Goal: Information Seeking & Learning: Learn about a topic

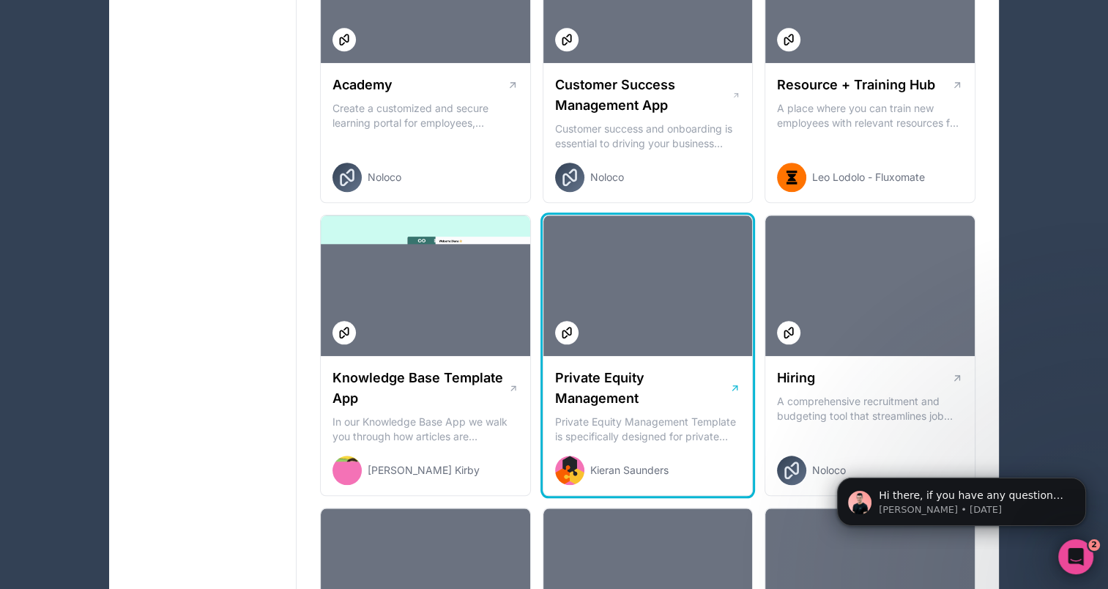
scroll to position [1392, 0]
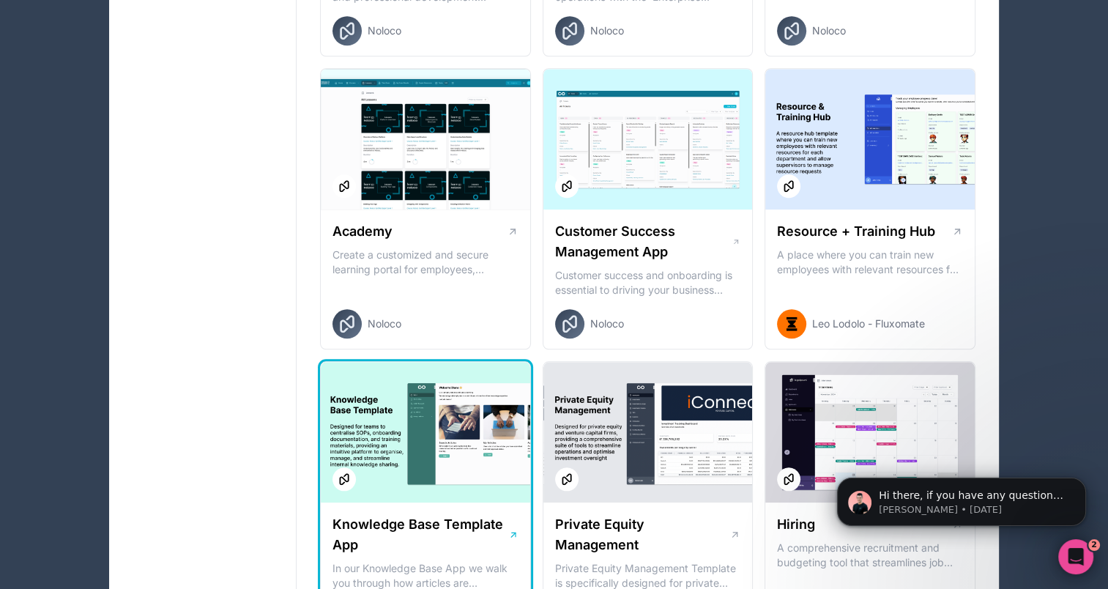
click at [433, 410] on div at bounding box center [425, 432] width 209 height 141
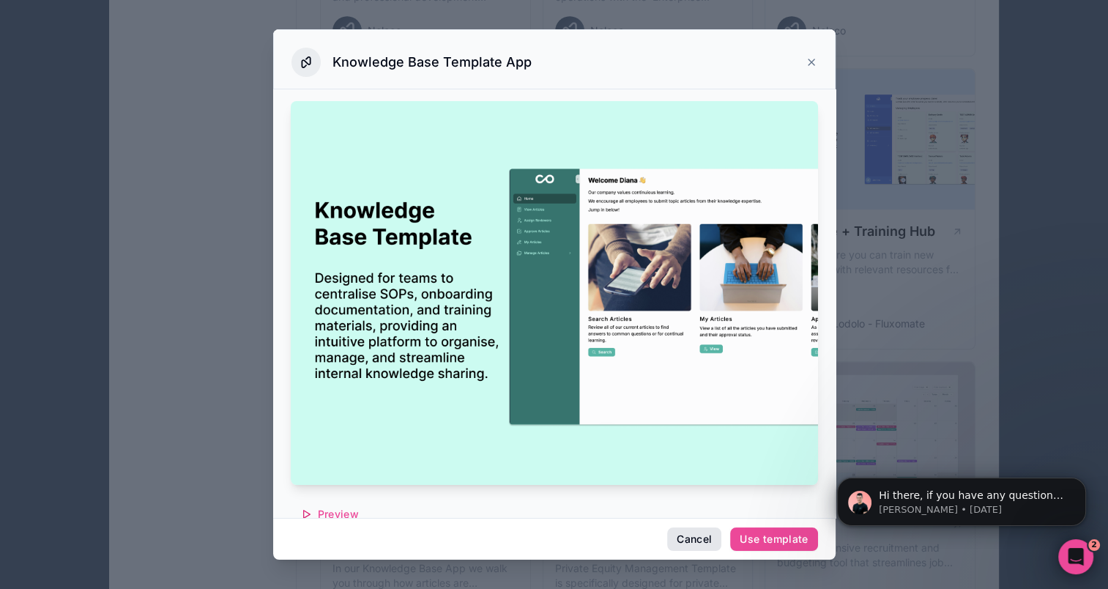
click at [683, 542] on button "Cancel" at bounding box center [694, 538] width 54 height 23
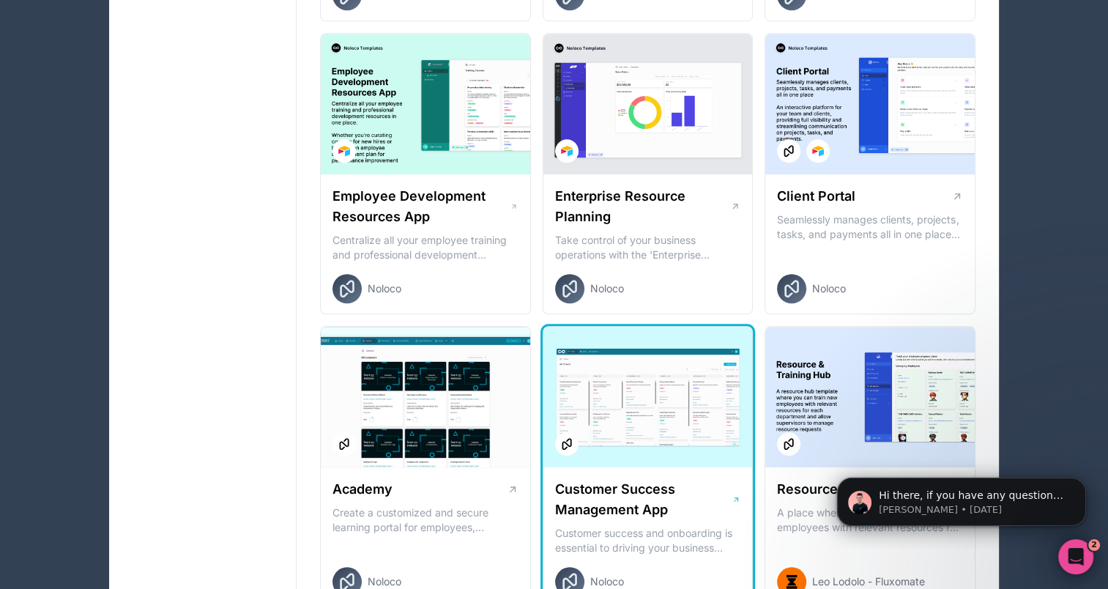
scroll to position [1099, 0]
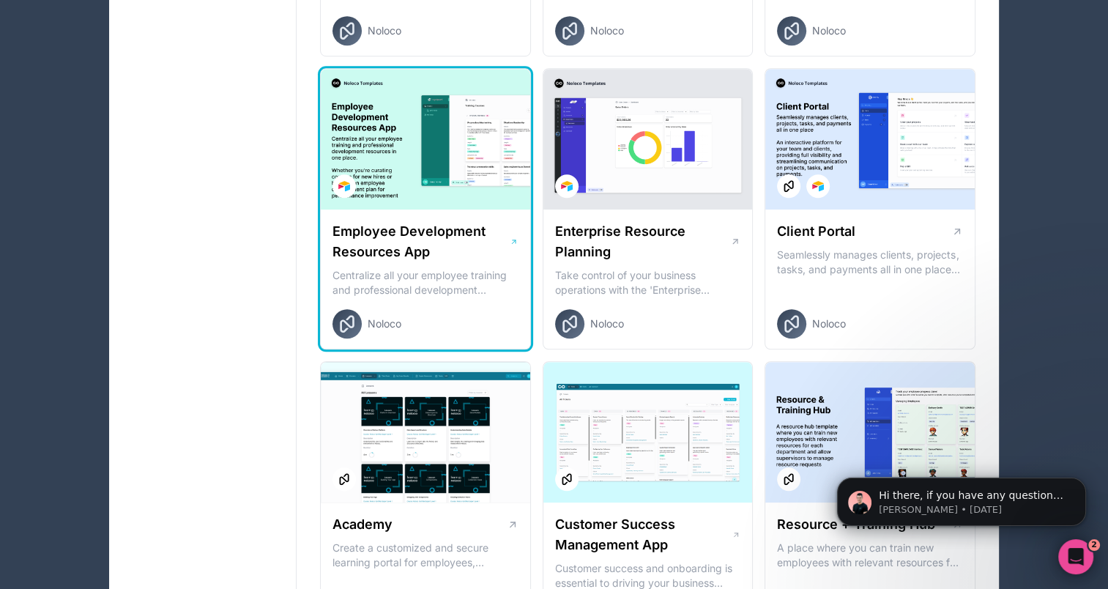
click at [430, 123] on div at bounding box center [425, 139] width 209 height 141
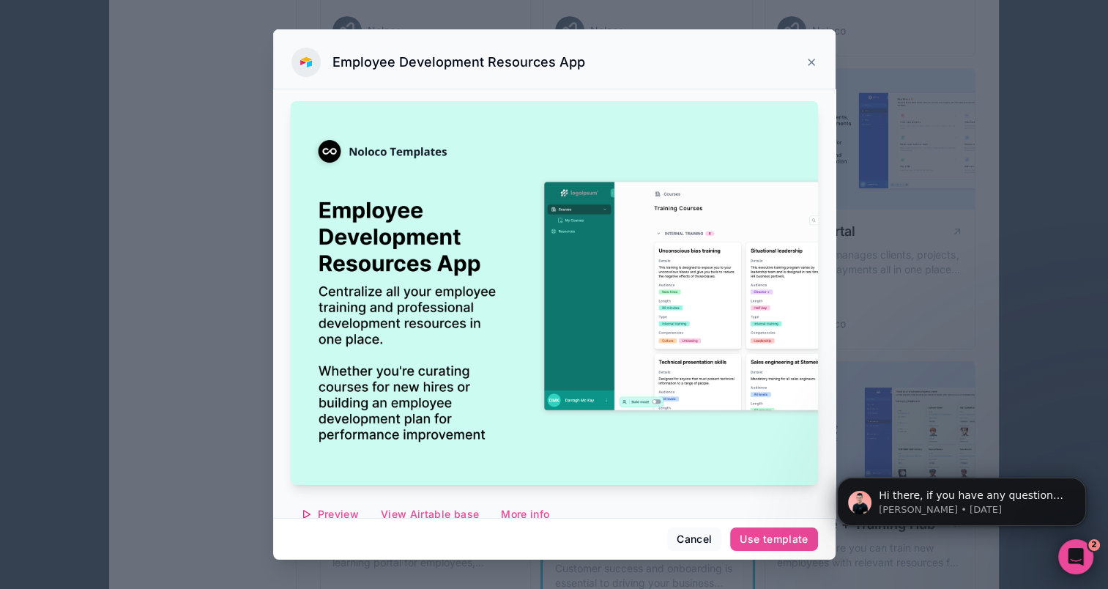
drag, startPoint x: 696, startPoint y: 545, endPoint x: 695, endPoint y: 533, distance: 12.5
click at [695, 542] on button "Cancel" at bounding box center [694, 538] width 54 height 23
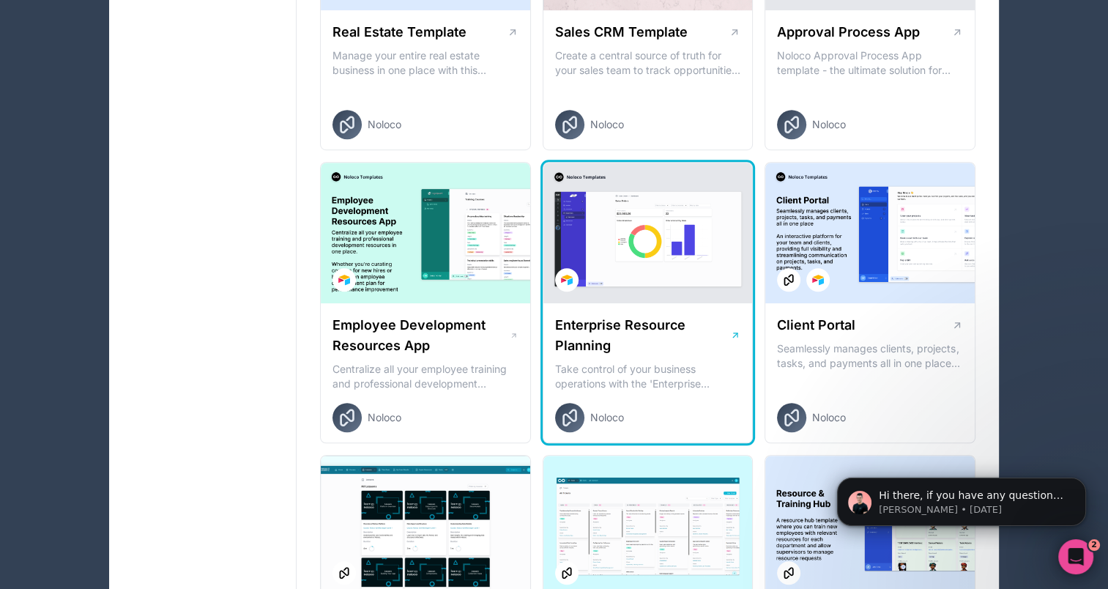
scroll to position [952, 0]
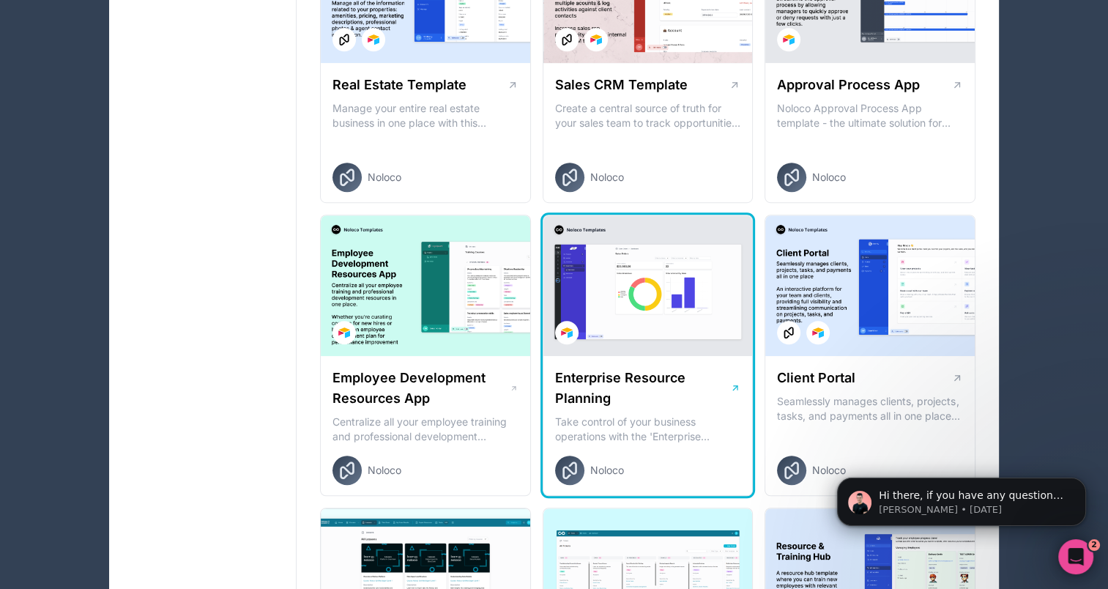
click at [682, 286] on div at bounding box center [647, 285] width 209 height 141
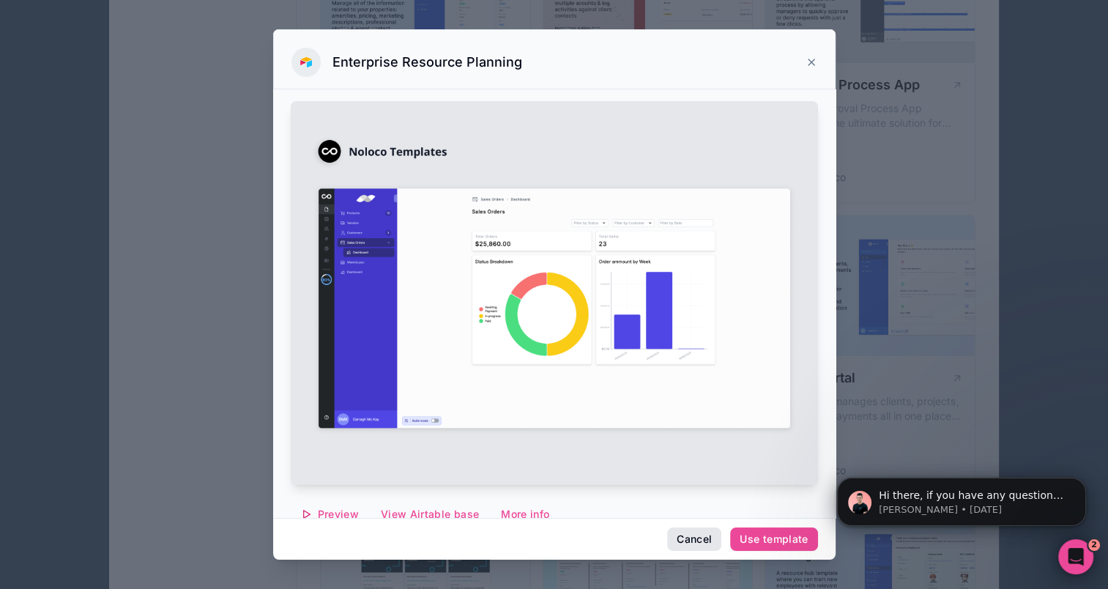
click at [691, 534] on button "Cancel" at bounding box center [694, 538] width 54 height 23
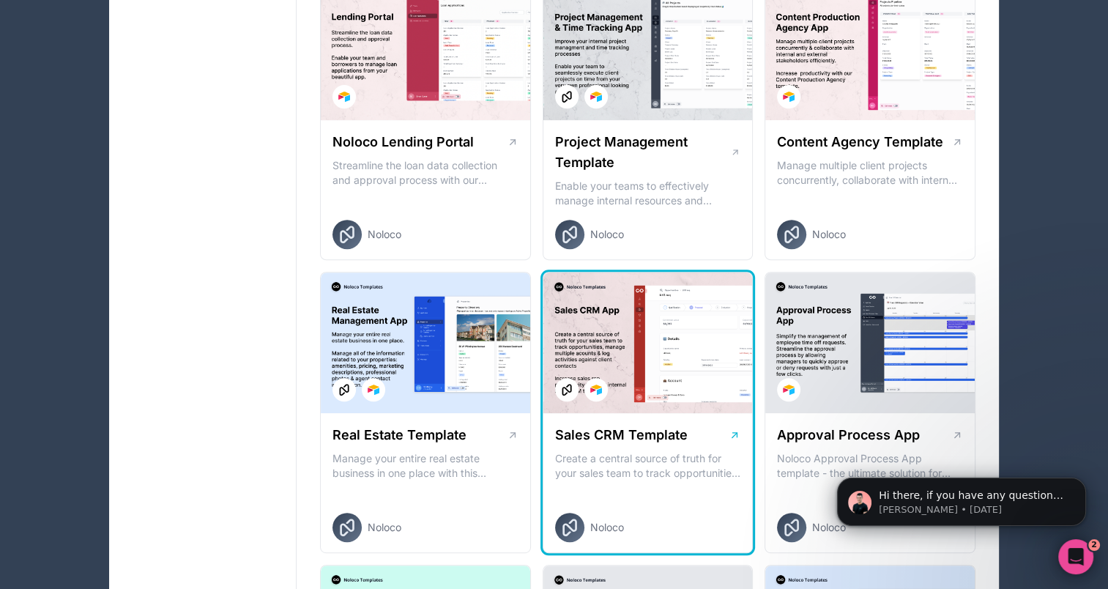
scroll to position [513, 0]
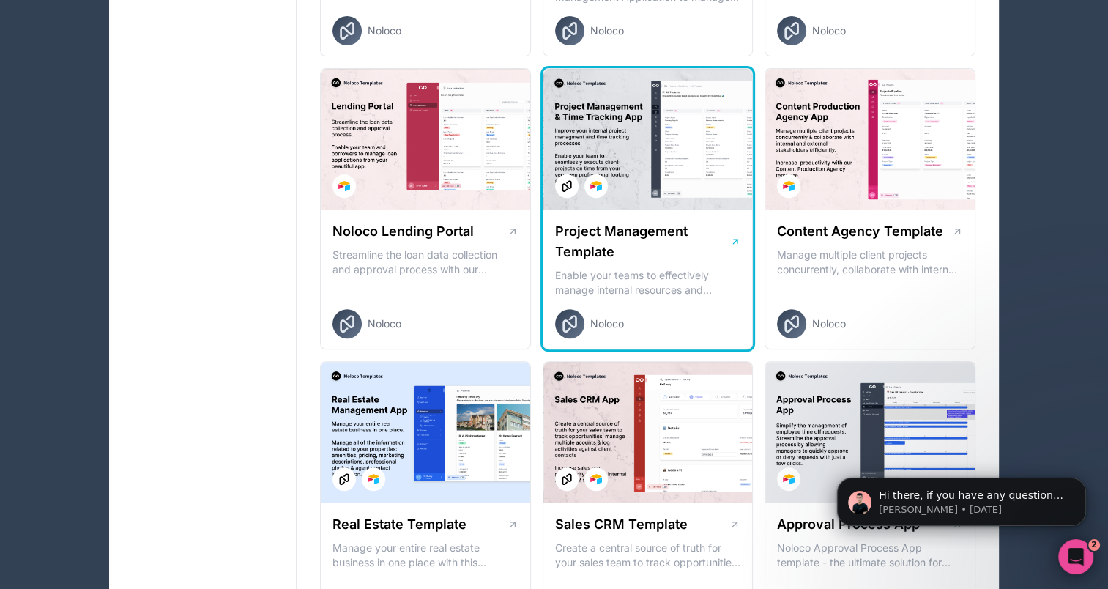
click at [686, 141] on div at bounding box center [647, 139] width 209 height 141
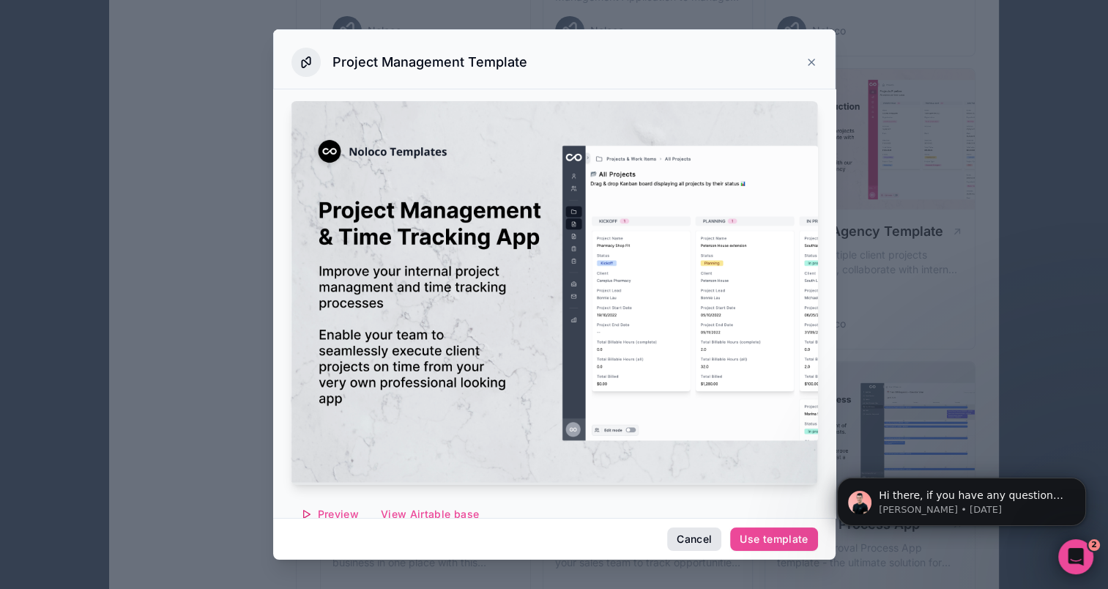
click at [672, 542] on button "Cancel" at bounding box center [694, 538] width 54 height 23
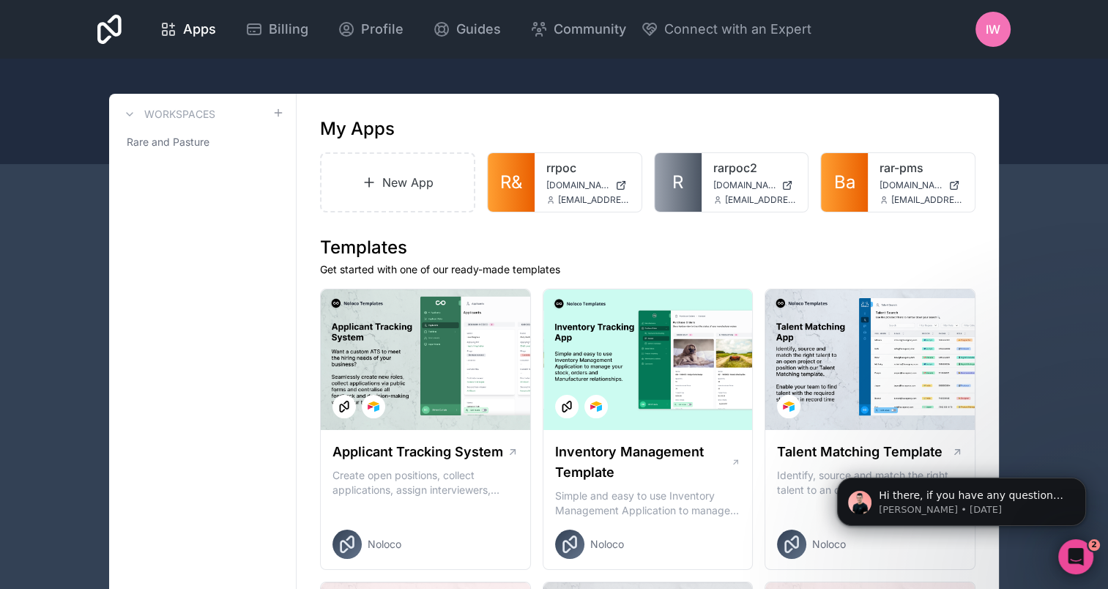
click at [127, 114] on icon at bounding box center [130, 114] width 12 height 12
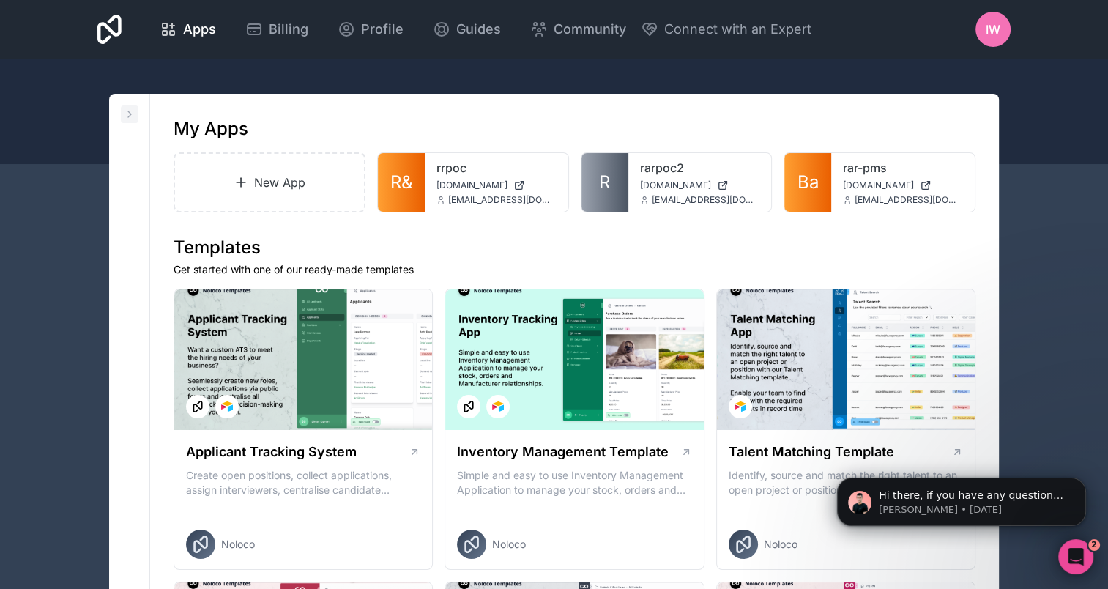
click at [127, 115] on icon at bounding box center [130, 114] width 12 height 12
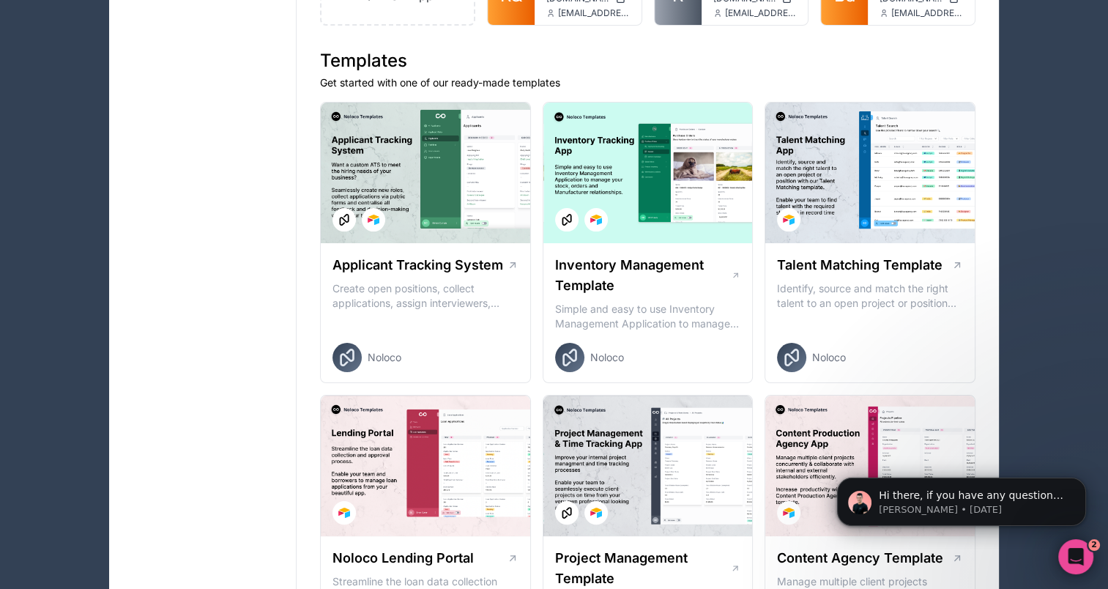
scroll to position [220, 0]
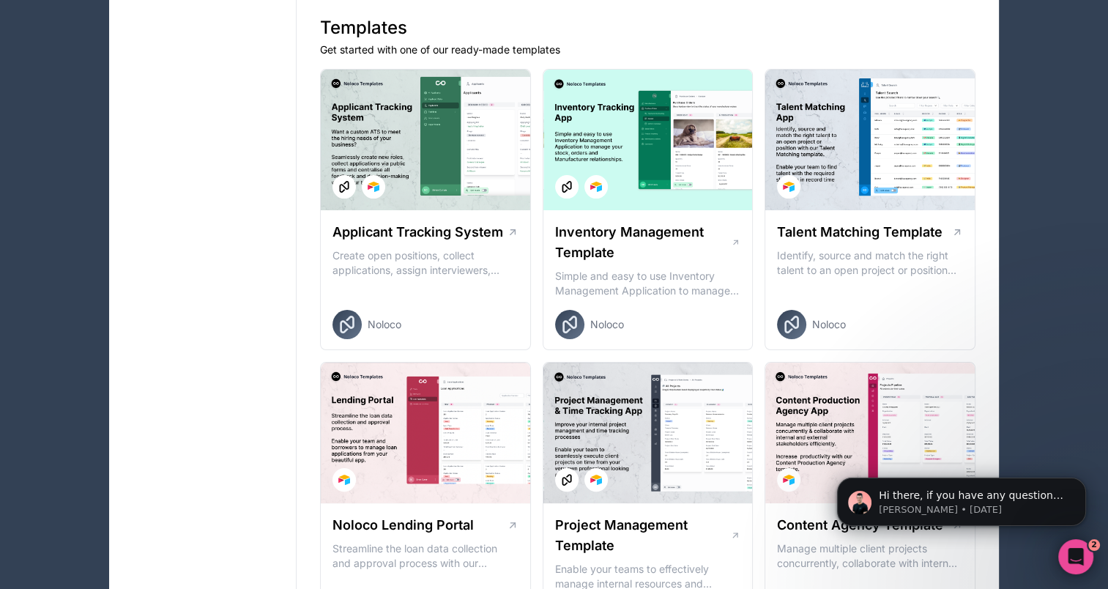
click at [627, 42] on p "Get started with one of our ready-made templates" at bounding box center [647, 49] width 655 height 15
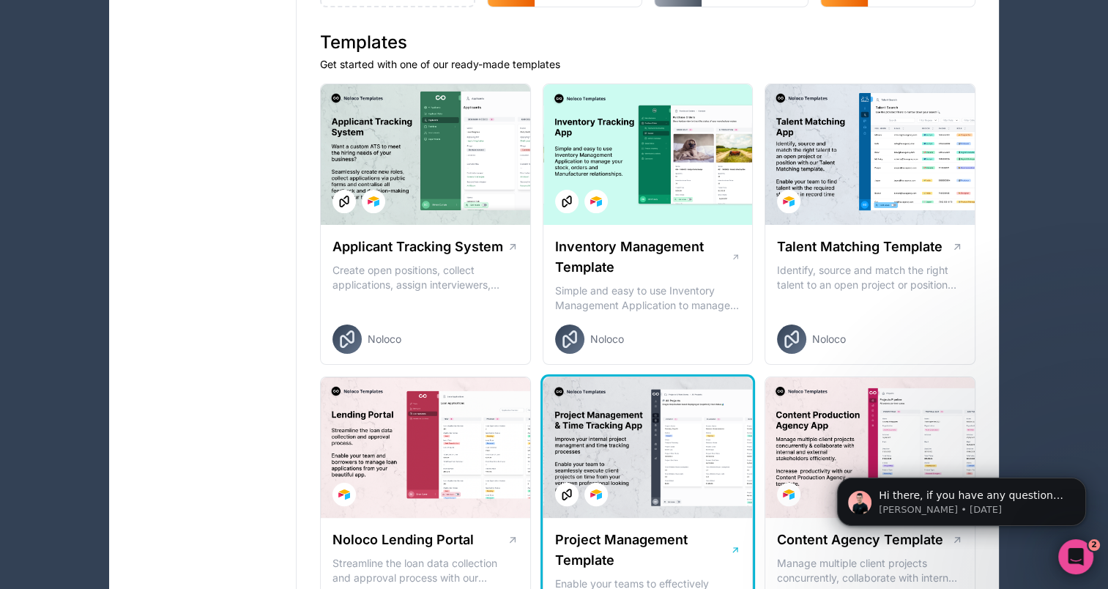
scroll to position [0, 0]
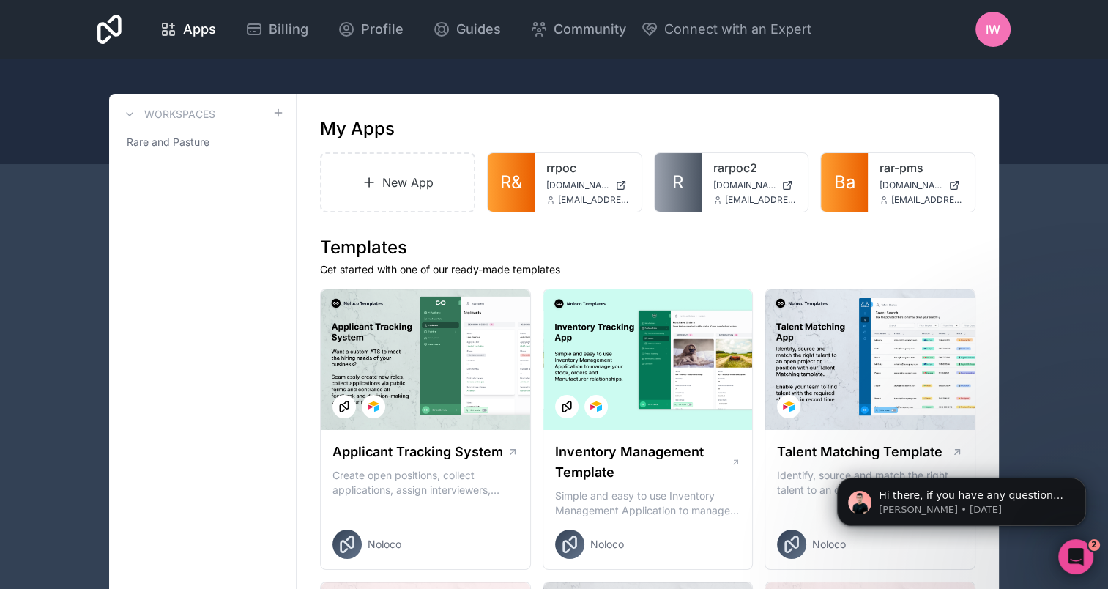
click at [624, 83] on div at bounding box center [554, 111] width 1108 height 105
click at [1073, 547] on icon "Open Intercom Messenger" at bounding box center [1074, 554] width 24 height 24
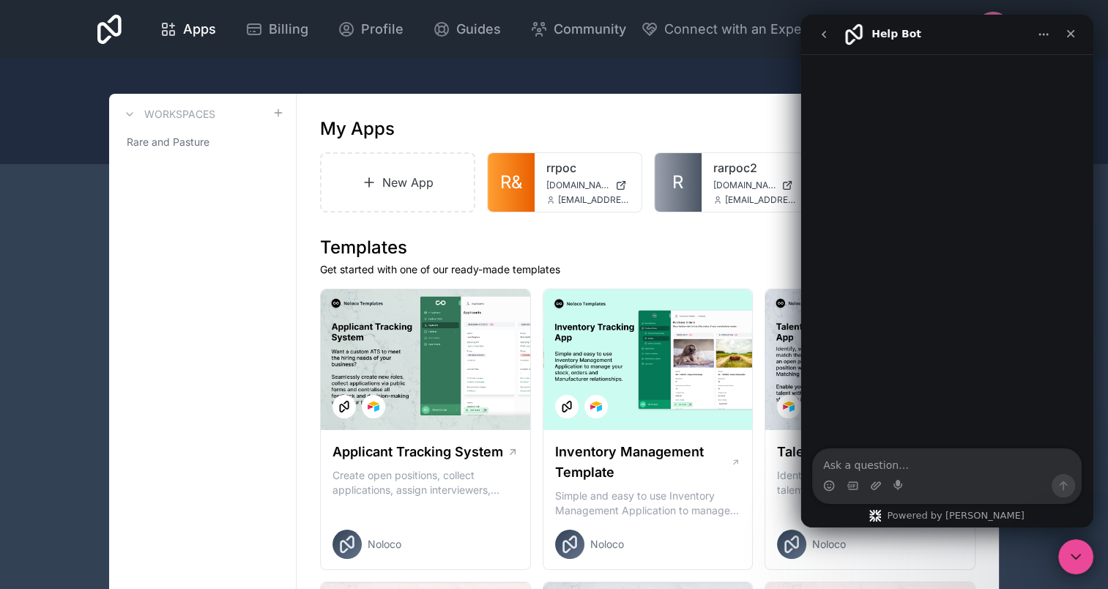
click at [824, 33] on icon "go back" at bounding box center [824, 35] width 12 height 12
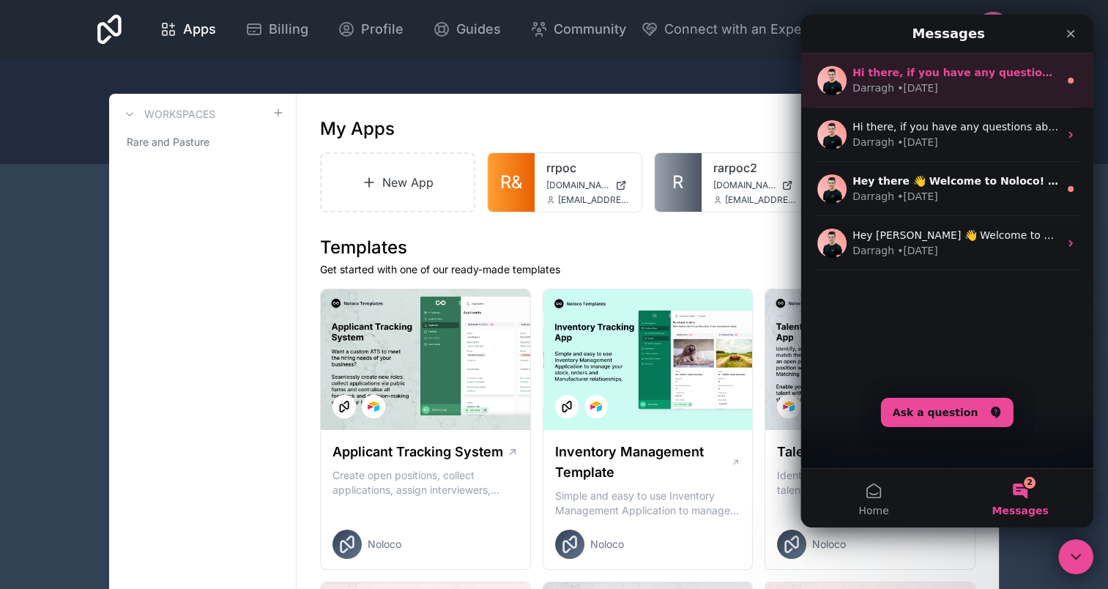
click at [978, 84] on div "[PERSON_NAME] • [DATE]" at bounding box center [955, 88] width 206 height 15
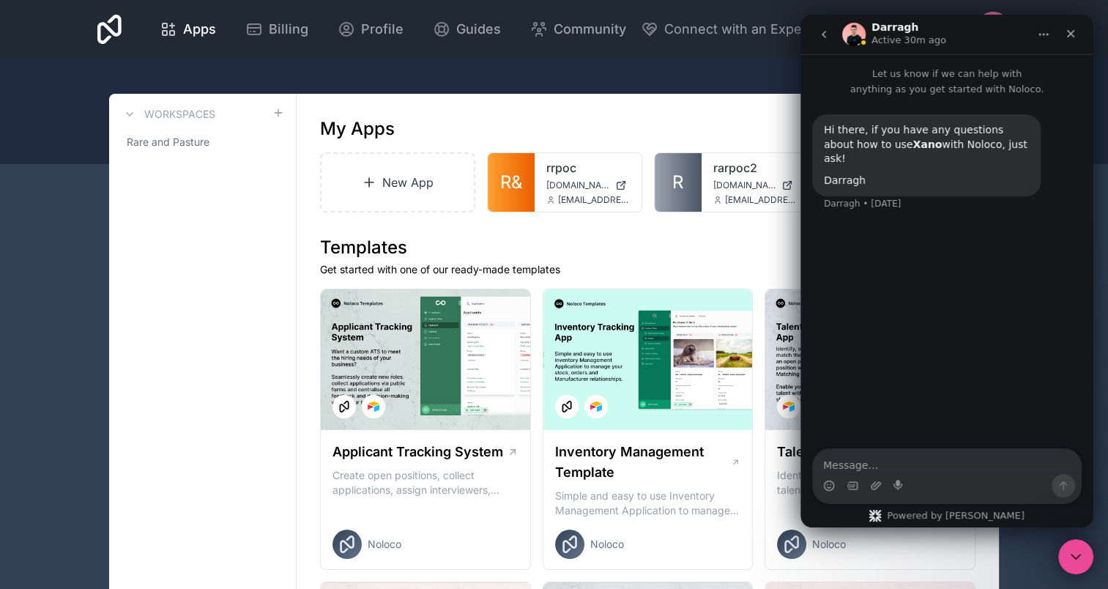
click at [827, 42] on button "go back" at bounding box center [824, 34] width 28 height 28
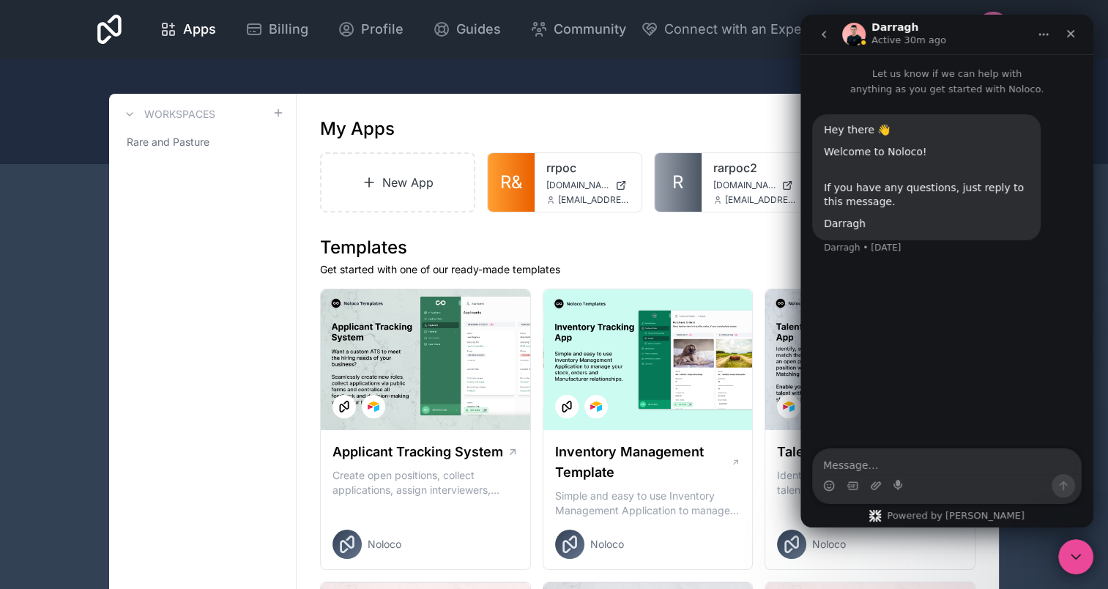
click at [829, 46] on button "go back" at bounding box center [824, 34] width 28 height 28
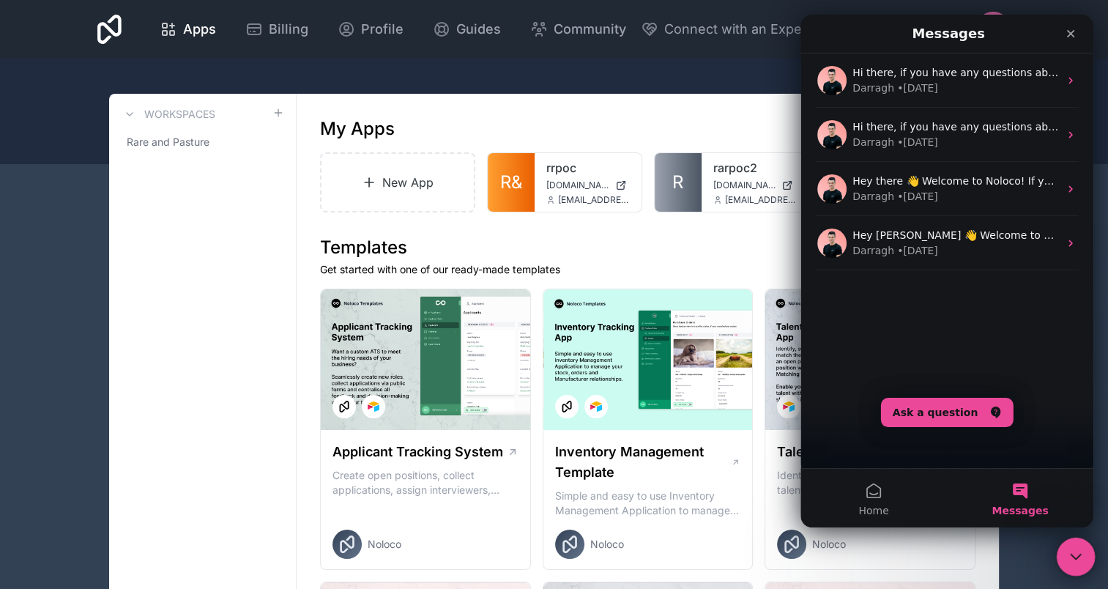
click at [1060, 545] on div "Close Intercom Messenger" at bounding box center [1073, 554] width 35 height 35
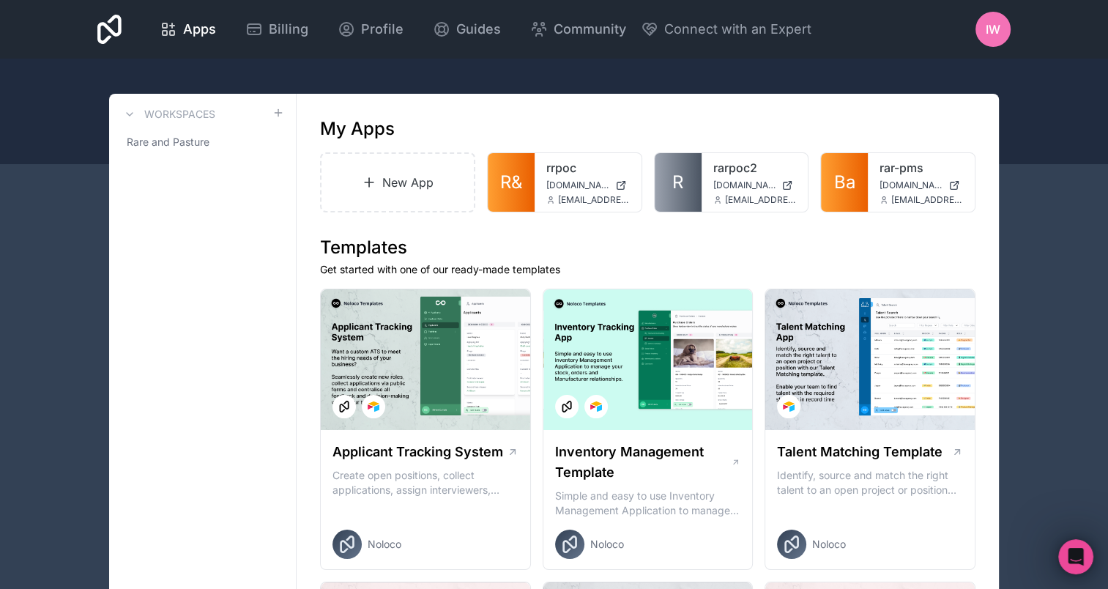
click at [564, 239] on h1 "Templates" at bounding box center [647, 247] width 655 height 23
click at [548, 252] on h1 "Templates" at bounding box center [647, 247] width 655 height 23
click at [542, 268] on p "Get started with one of our ready-made templates" at bounding box center [647, 269] width 655 height 15
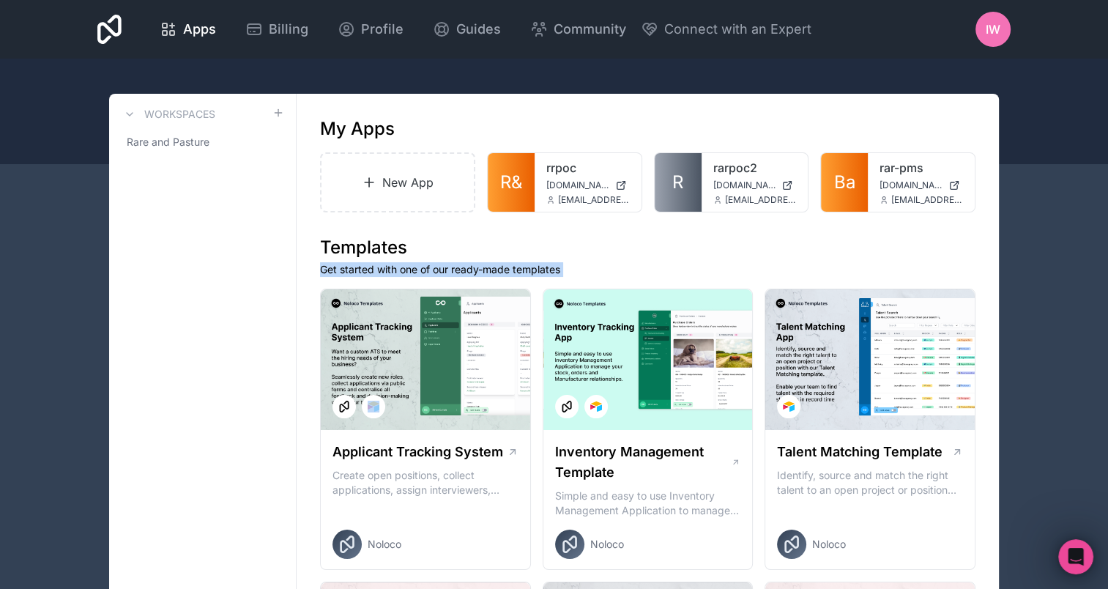
click at [542, 268] on p "Get started with one of our ready-made templates" at bounding box center [647, 269] width 655 height 15
drag, startPoint x: 542, startPoint y: 268, endPoint x: 747, endPoint y: 252, distance: 205.6
click at [747, 252] on h1 "Templates" at bounding box center [647, 247] width 655 height 23
